Goal: Transaction & Acquisition: Purchase product/service

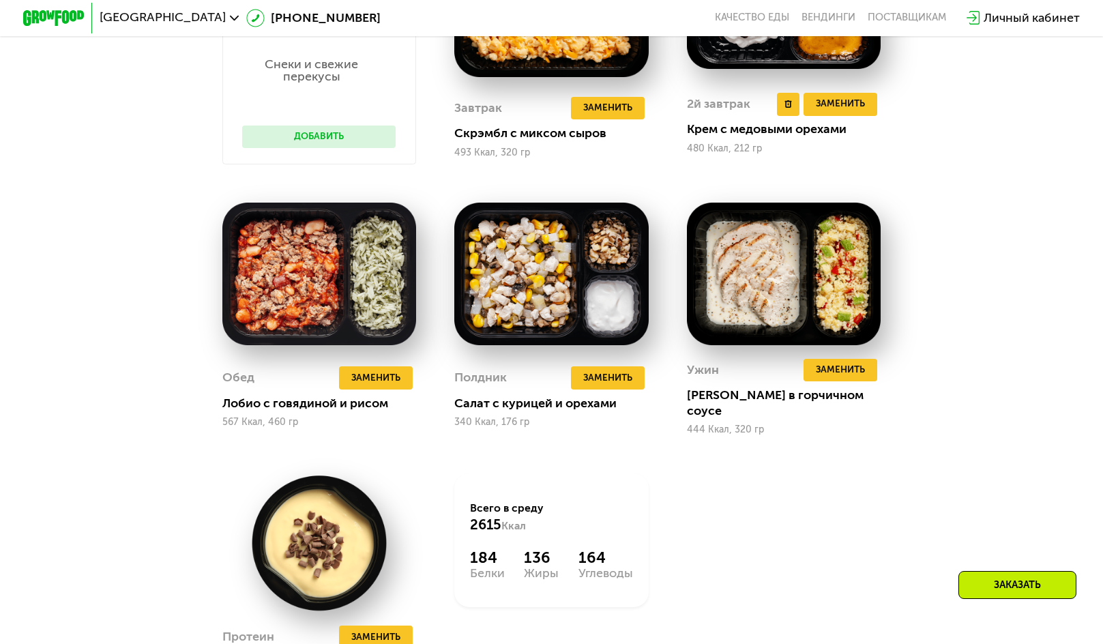
scroll to position [1197, 0]
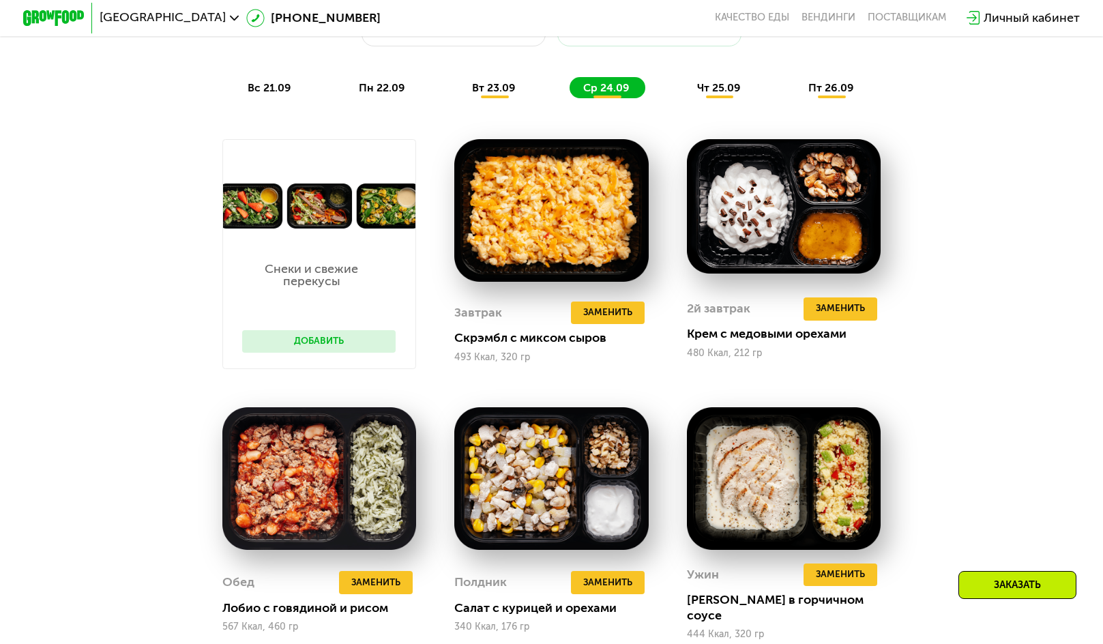
click at [337, 350] on button "Добавить" at bounding box center [319, 341] width 154 height 23
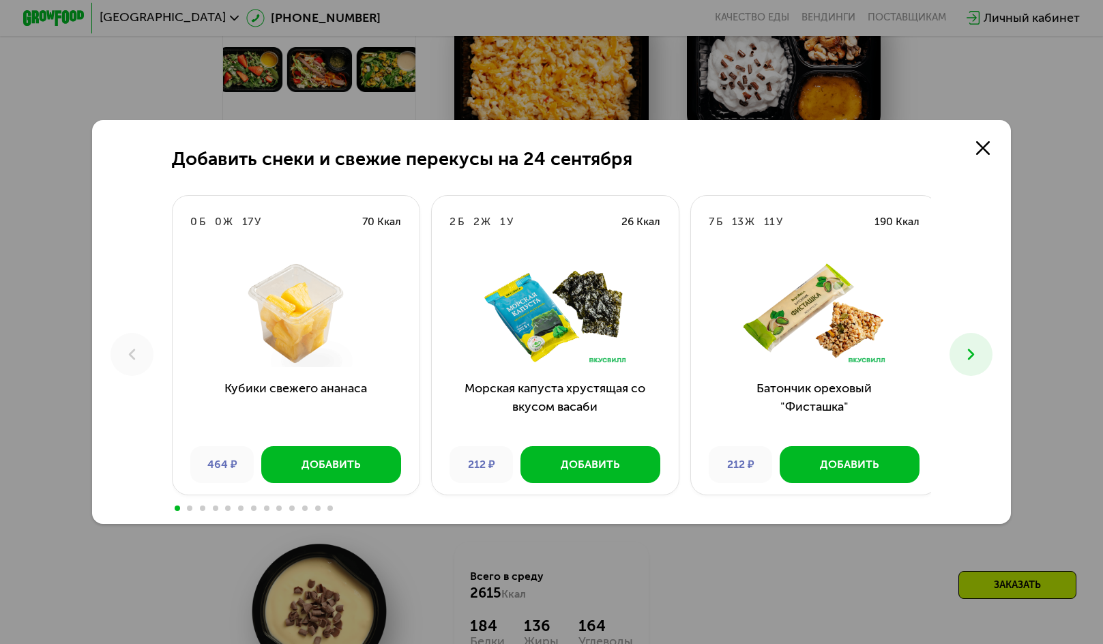
scroll to position [1265, 0]
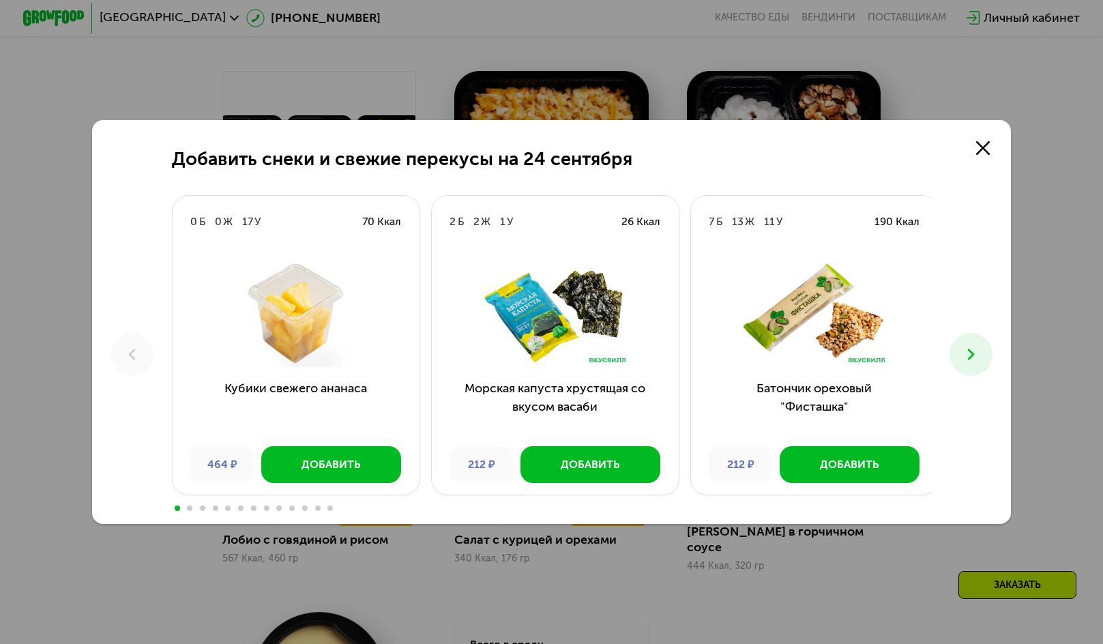
click at [971, 358] on icon at bounding box center [971, 354] width 18 height 18
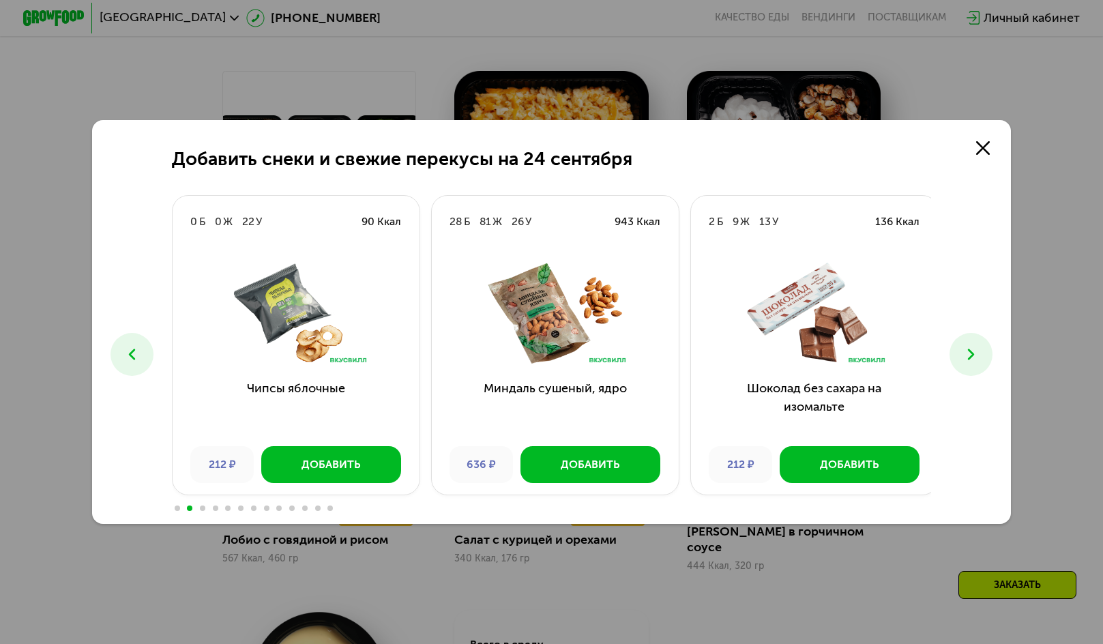
click at [971, 358] on icon at bounding box center [971, 354] width 18 height 18
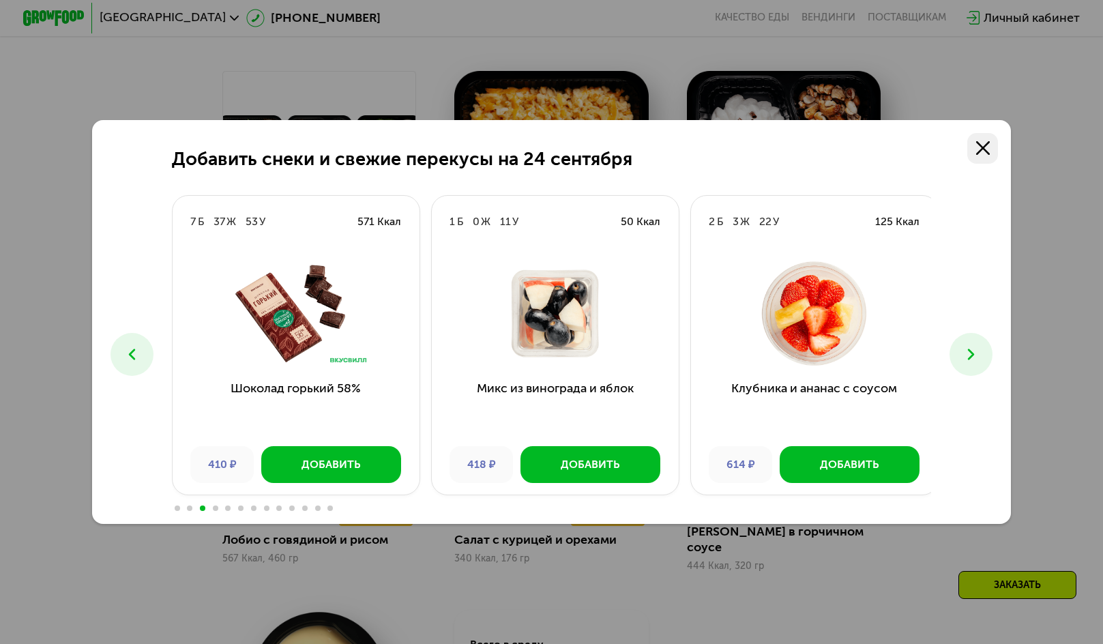
click at [989, 141] on icon at bounding box center [983, 148] width 14 height 14
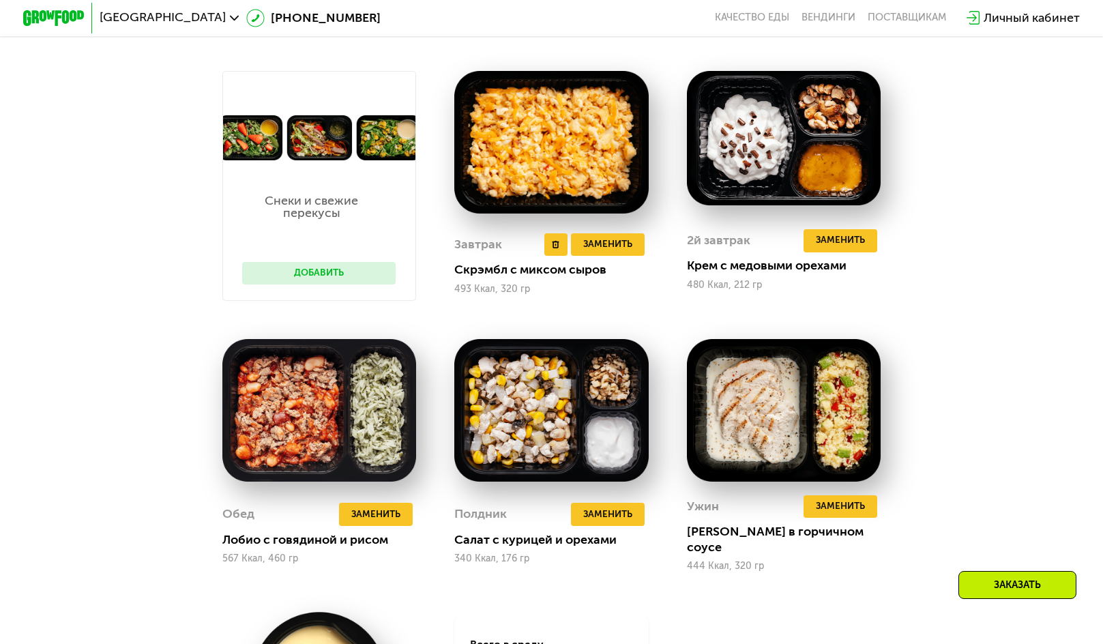
scroll to position [1129, 0]
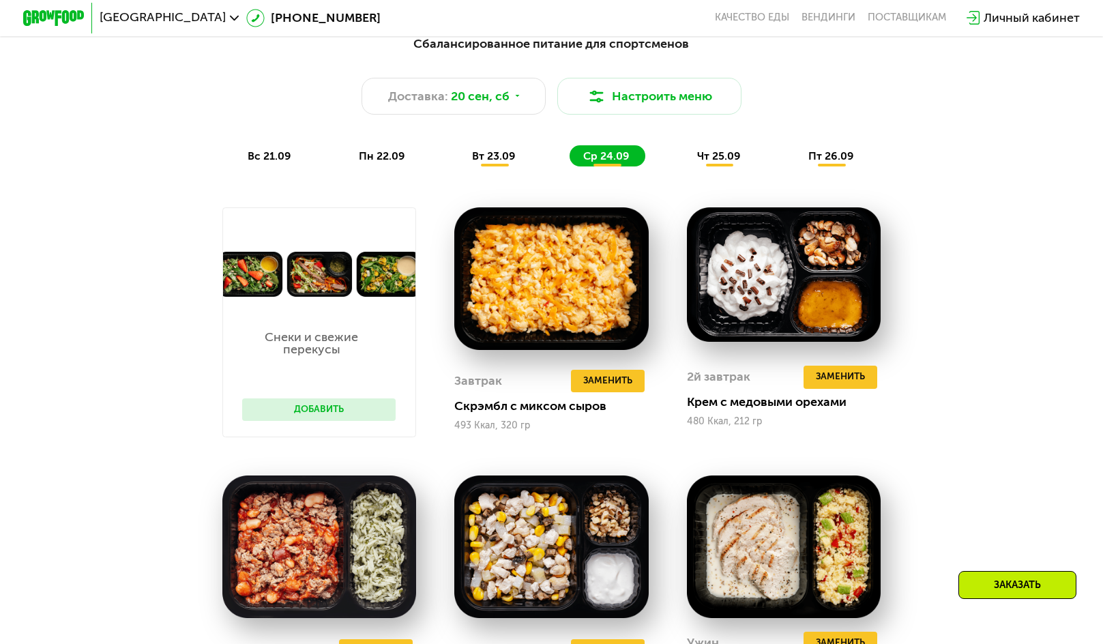
click at [720, 161] on span "чт 25.09" at bounding box center [719, 155] width 44 height 13
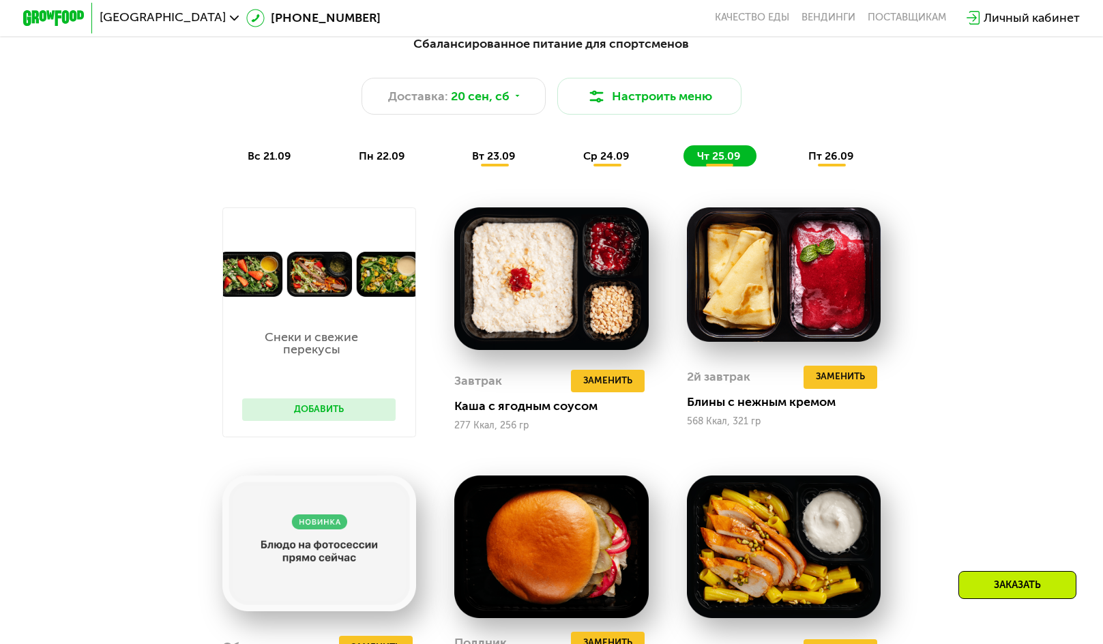
click at [461, 176] on div "Сбалансированное питание для спортсменов Доставка: 20 сен, сб Настроить меню вс…" at bounding box center [552, 100] width 926 height 151
click at [370, 155] on div "пн 22.09" at bounding box center [383, 155] width 76 height 21
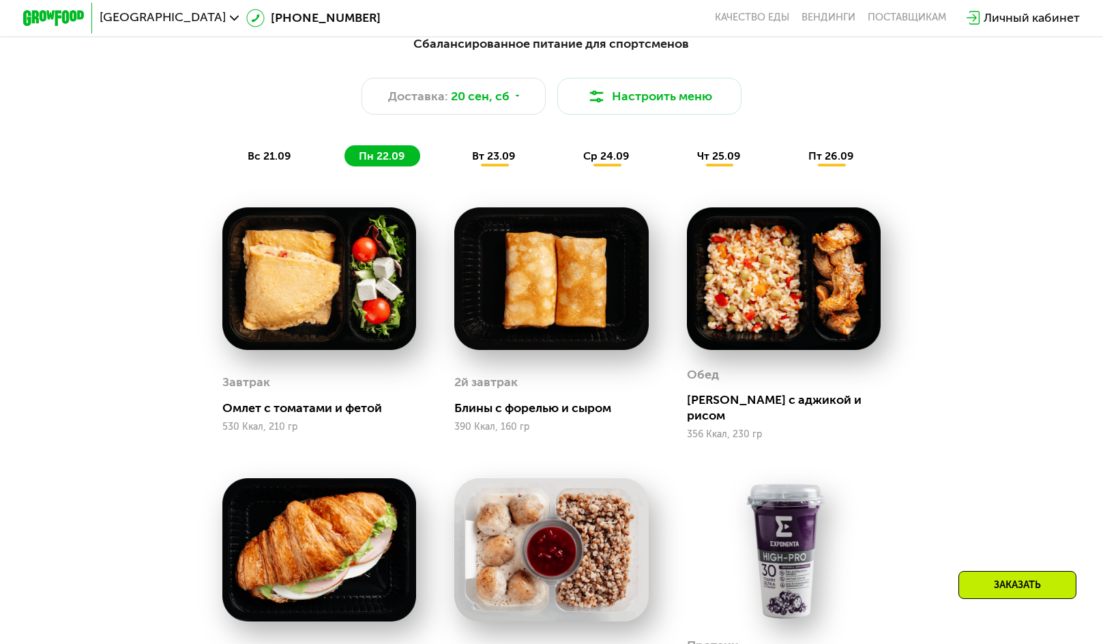
click at [496, 162] on span "вт 23.09" at bounding box center [494, 155] width 44 height 13
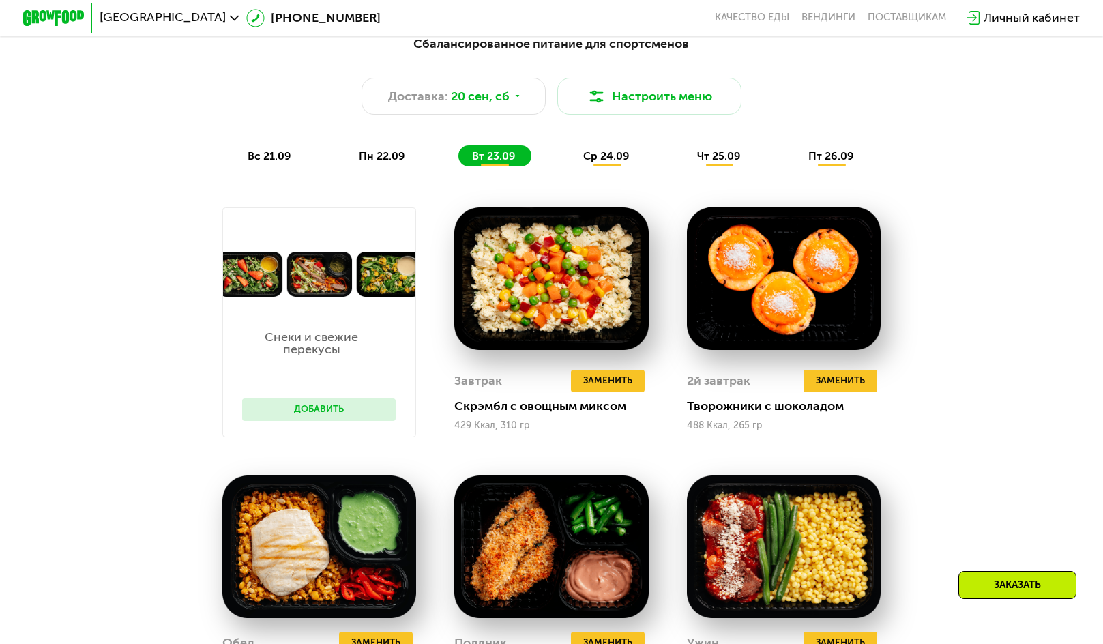
click at [333, 417] on button "Добавить" at bounding box center [319, 409] width 154 height 23
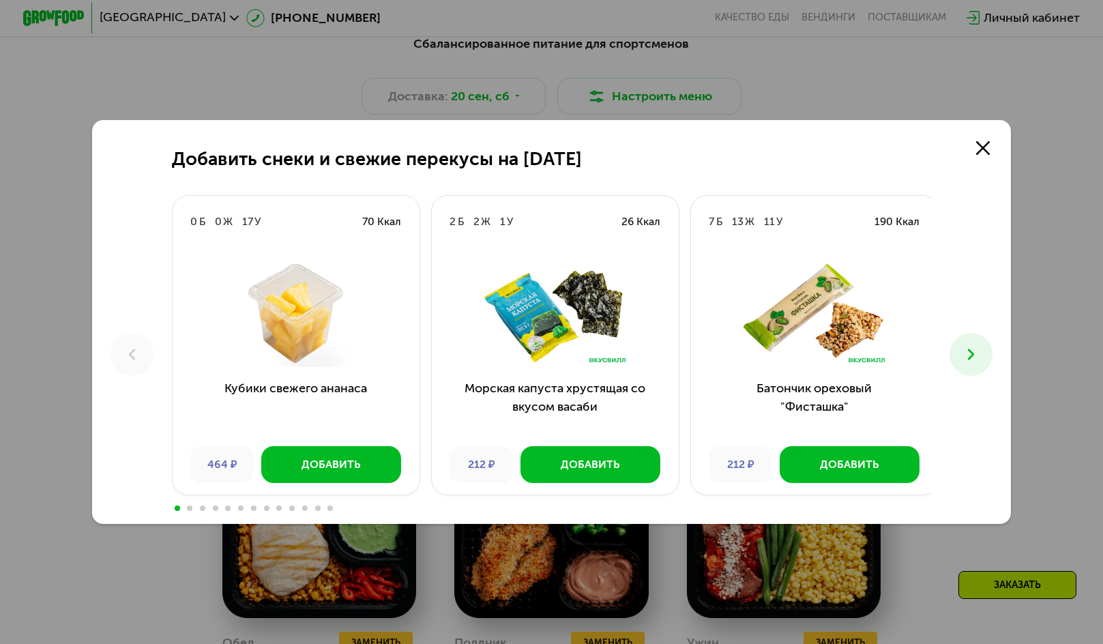
click at [988, 349] on button at bounding box center [971, 354] width 43 height 43
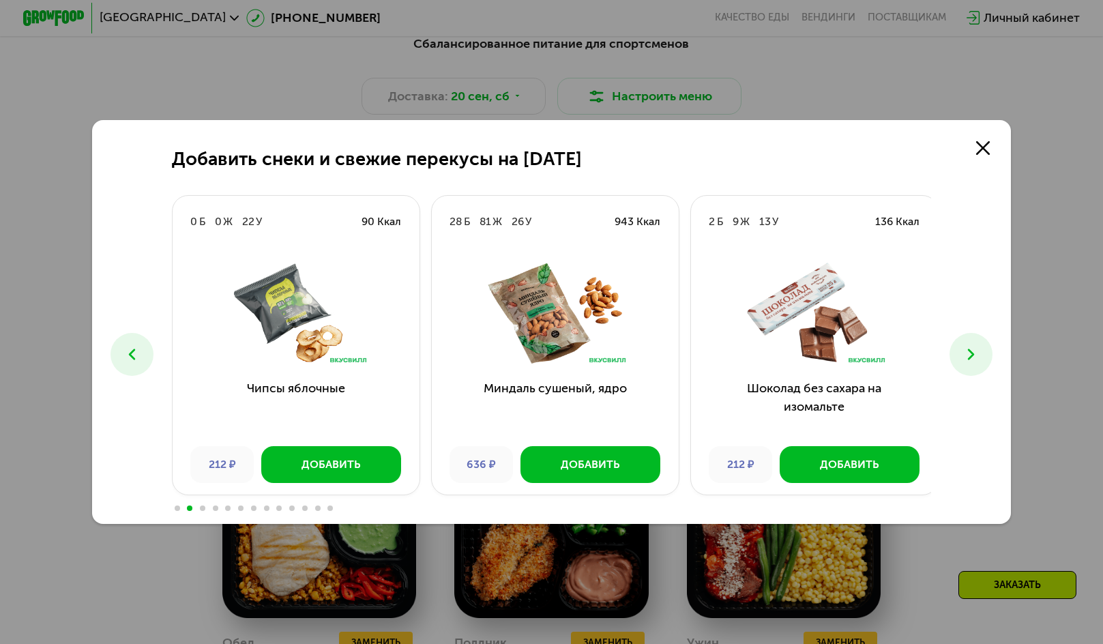
click at [988, 349] on button at bounding box center [971, 354] width 43 height 43
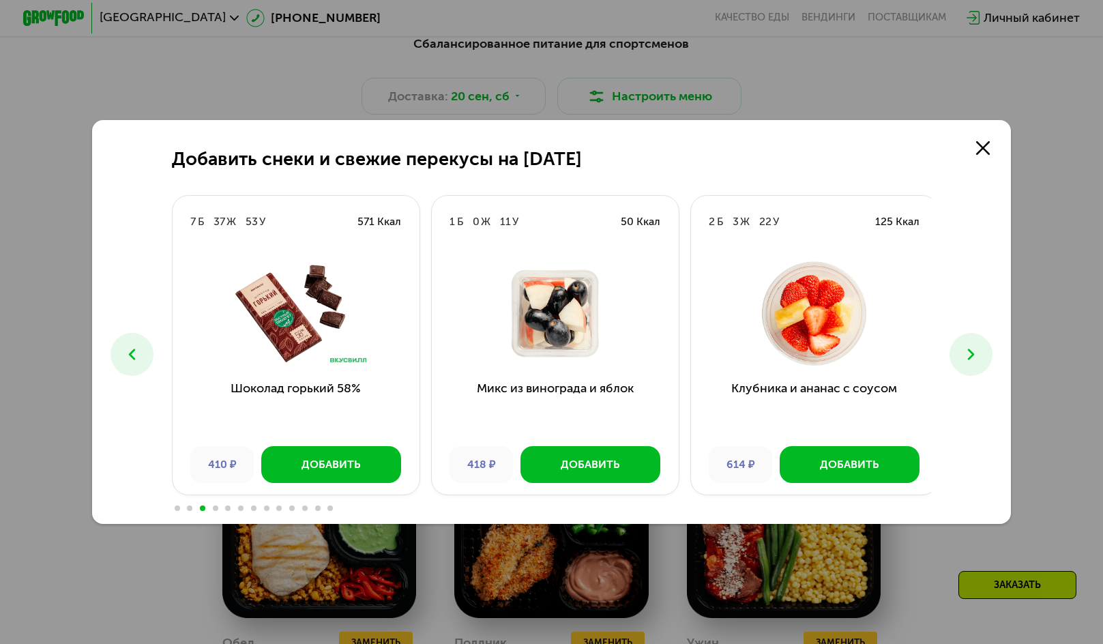
click at [989, 349] on button at bounding box center [971, 354] width 43 height 43
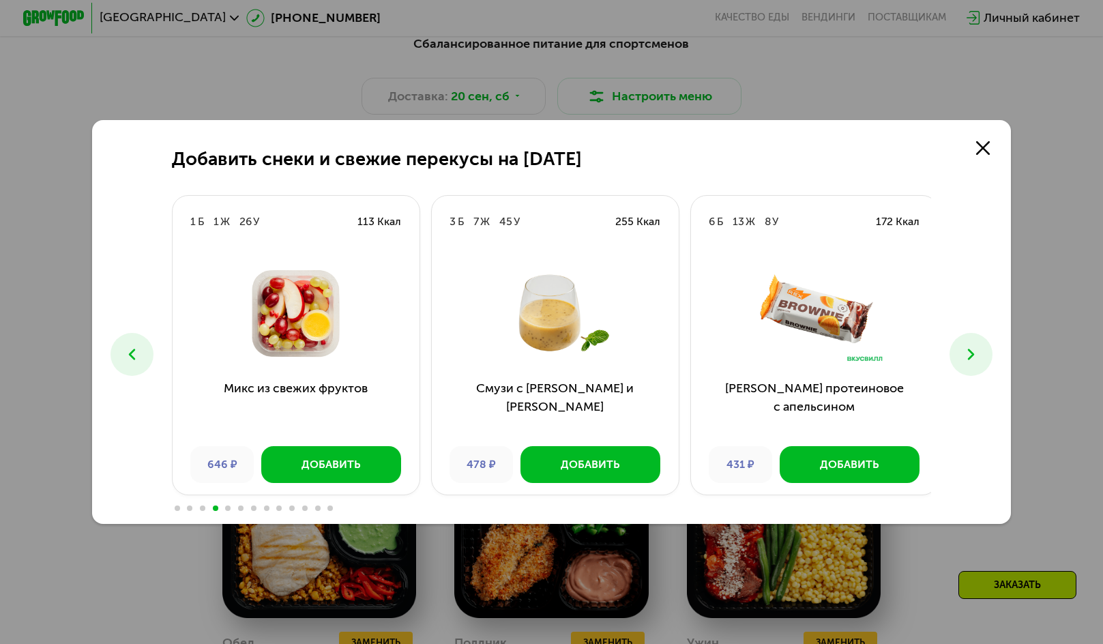
click at [989, 349] on button at bounding box center [971, 354] width 43 height 43
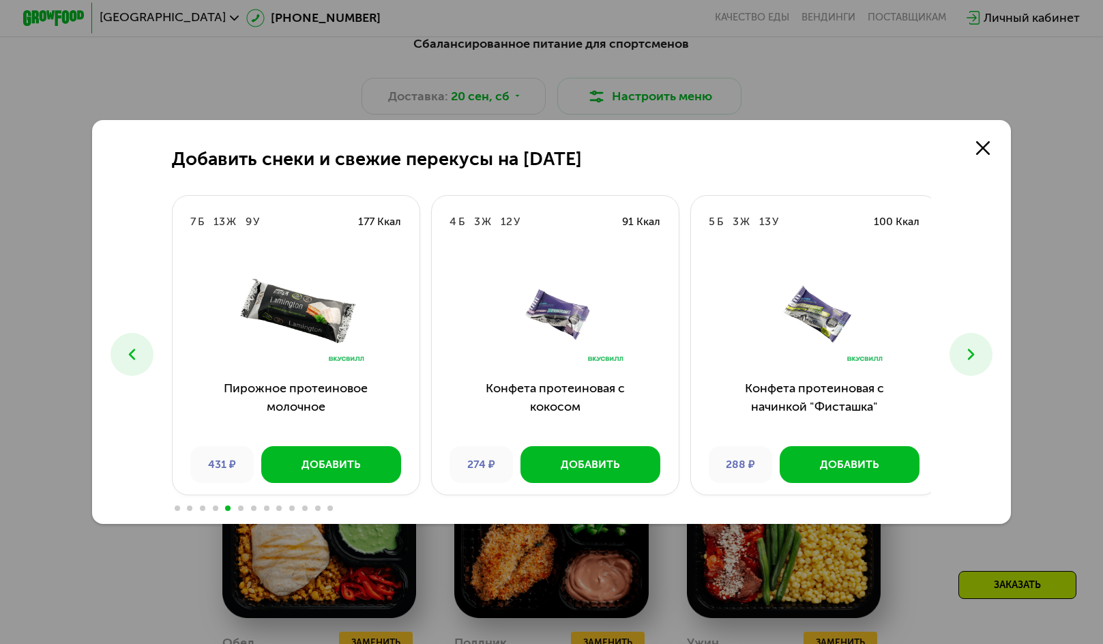
click at [989, 349] on button at bounding box center [971, 354] width 43 height 43
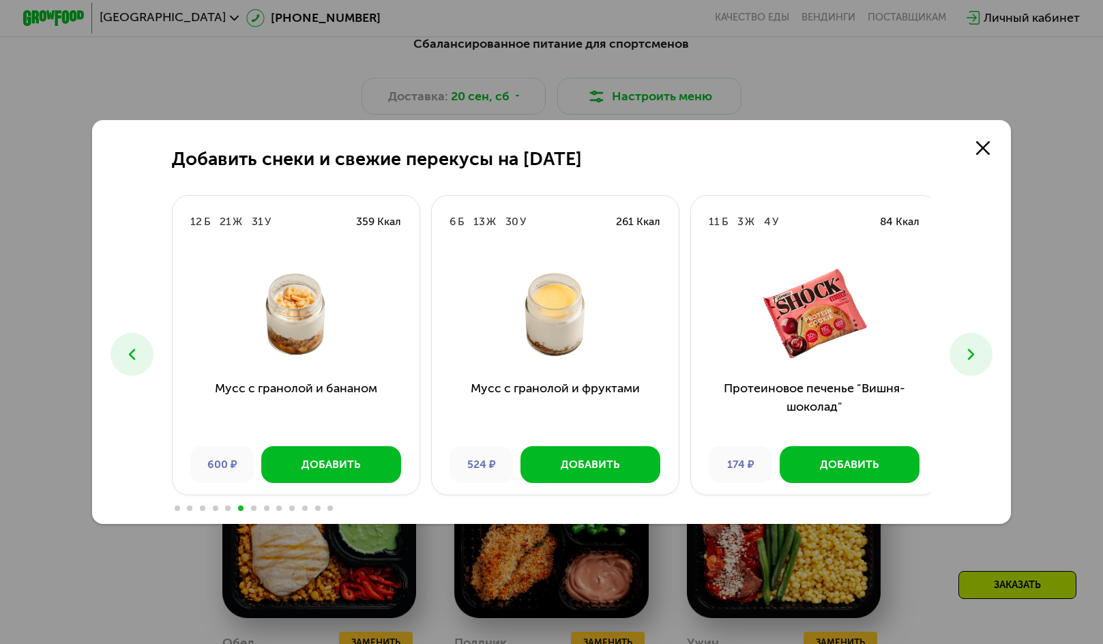
click at [989, 349] on button at bounding box center [971, 354] width 43 height 43
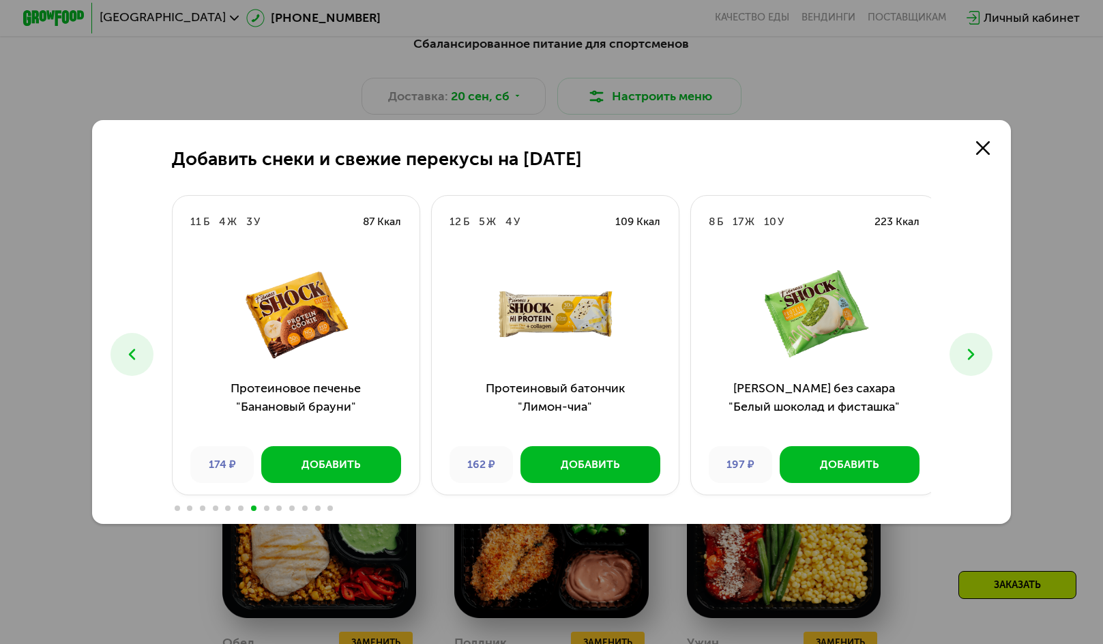
click at [974, 351] on use at bounding box center [971, 354] width 6 height 11
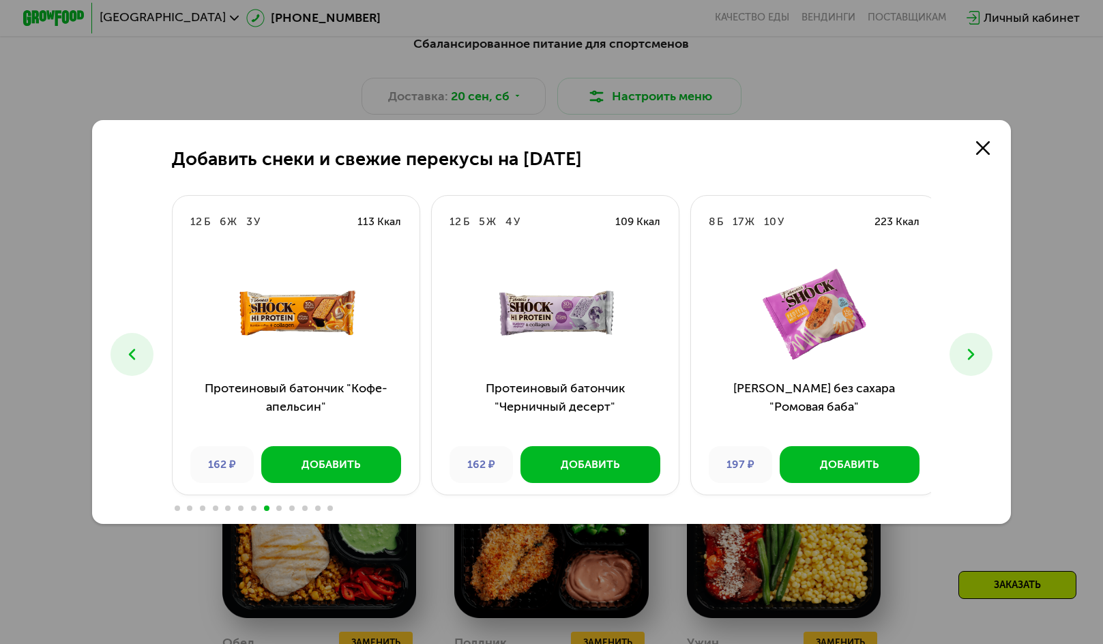
click at [974, 352] on use at bounding box center [971, 354] width 6 height 11
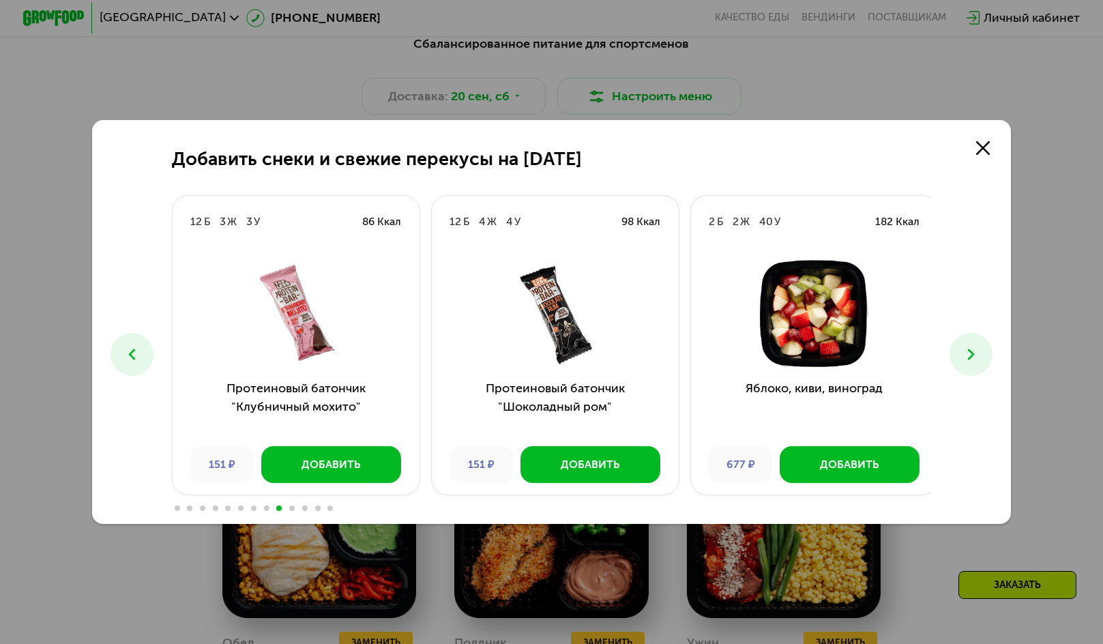
click at [974, 352] on use at bounding box center [971, 354] width 6 height 11
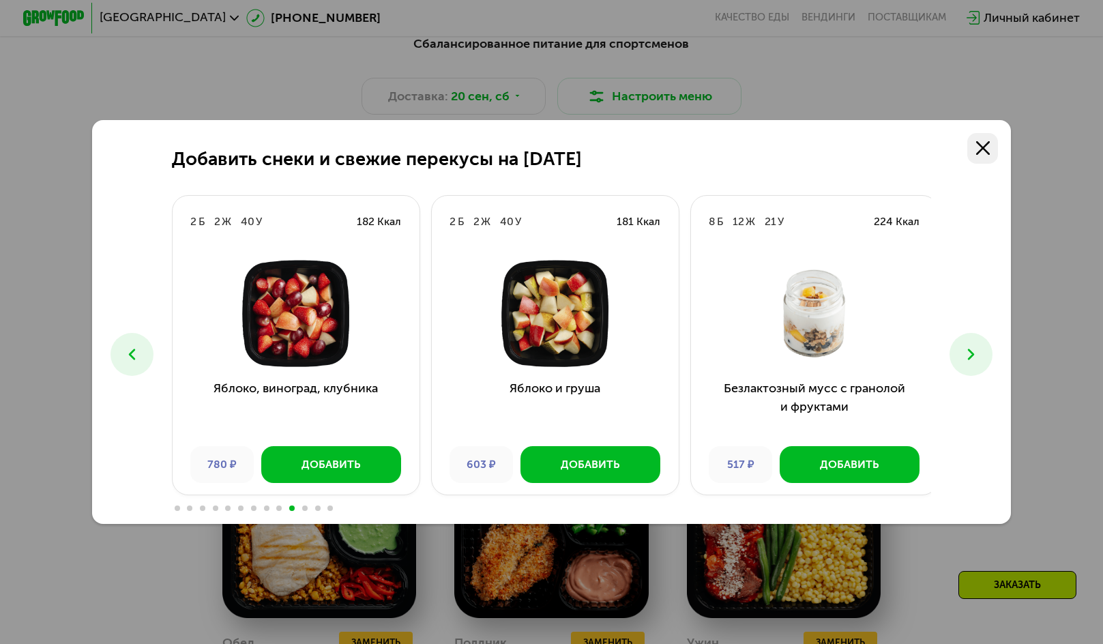
click at [989, 145] on use at bounding box center [983, 148] width 14 height 14
